Goal: Transaction & Acquisition: Purchase product/service

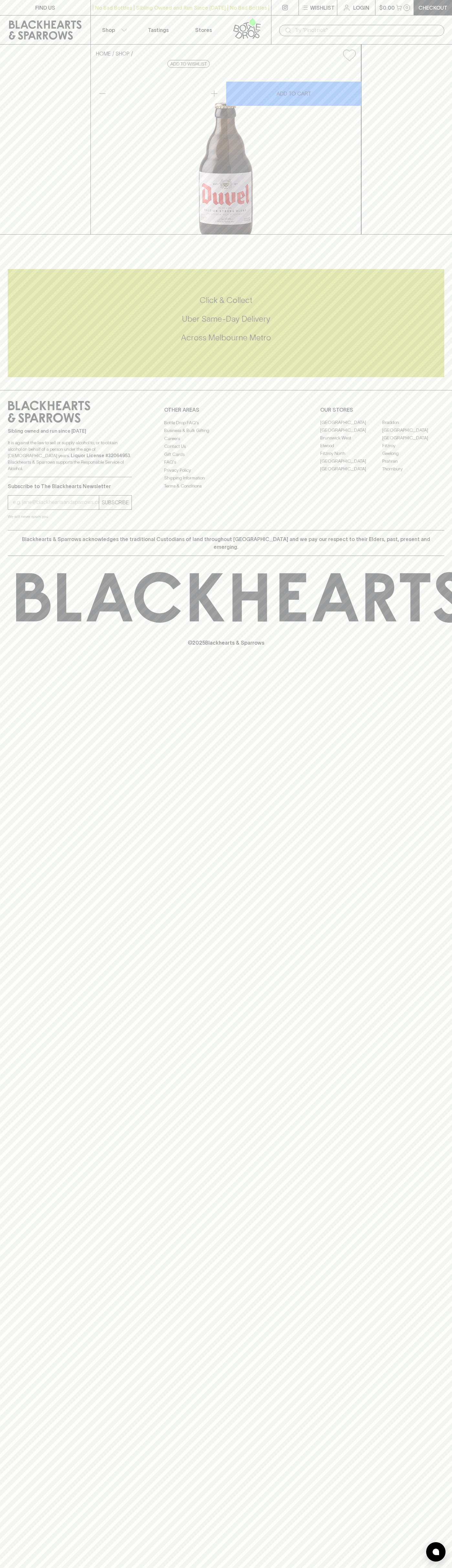
click at [106, 2] on div "| No Bad Bottles | Sibling Owned and Run Since [DATE] | No Bad Bottles | Siblin…" at bounding box center [180, 7] width 181 height 15
click at [450, 163] on div "HOME SHOP Duvel Belgian Beer $11.00 Add to wishlist 10% discount when purchasin…" at bounding box center [226, 139] width 452 height 190
click at [263, 1567] on html "FIND US | No Bad Bottles | Sibling Owned and Run Since [DATE] | No Bad Bottles …" at bounding box center [226, 784] width 452 height 1568
click at [9, 165] on div "HOME SHOP Duvel Belgian Beer $11.00 Add to wishlist 10% discount when purchasin…" at bounding box center [226, 139] width 452 height 190
